Goal: Obtain resource: Obtain resource

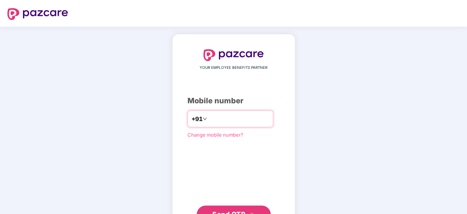
click at [215, 119] on input "number" at bounding box center [239, 119] width 61 height 12
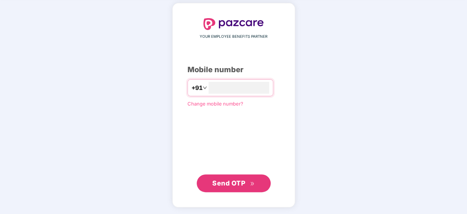
type input "**********"
click at [222, 182] on span "Send OTP" at bounding box center [228, 183] width 33 height 8
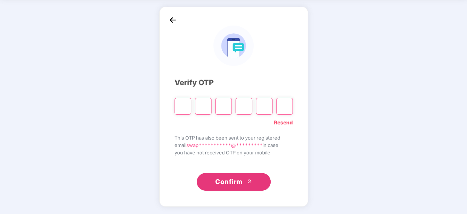
scroll to position [27, 0]
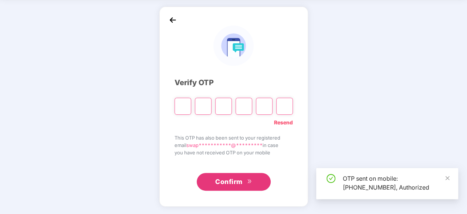
click at [180, 106] on input "Please enter verification code. Digit 1" at bounding box center [183, 106] width 17 height 17
type input "*"
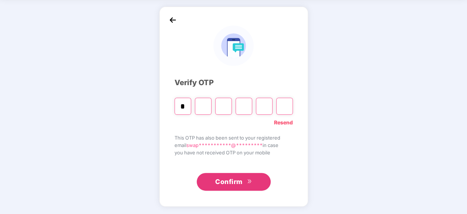
type input "*"
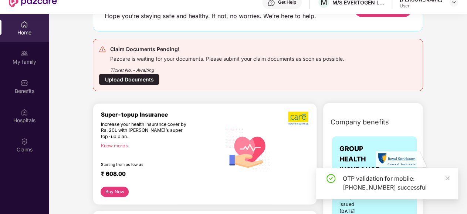
scroll to position [74, 0]
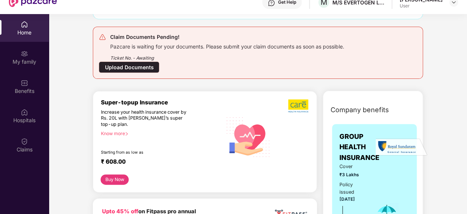
click at [126, 66] on div "Upload Documents" at bounding box center [129, 66] width 61 height 11
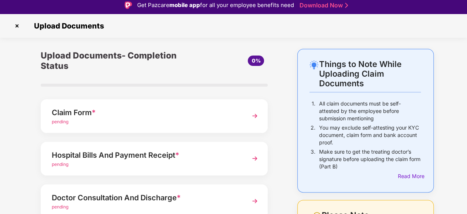
click at [250, 116] on img at bounding box center [254, 115] width 13 height 13
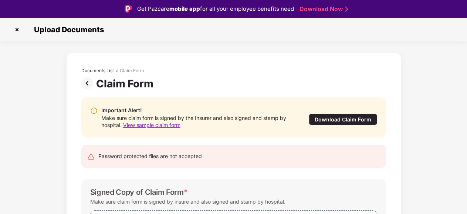
click at [338, 118] on div "Download Claim Form" at bounding box center [343, 119] width 68 height 11
